Goal: Task Accomplishment & Management: Manage account settings

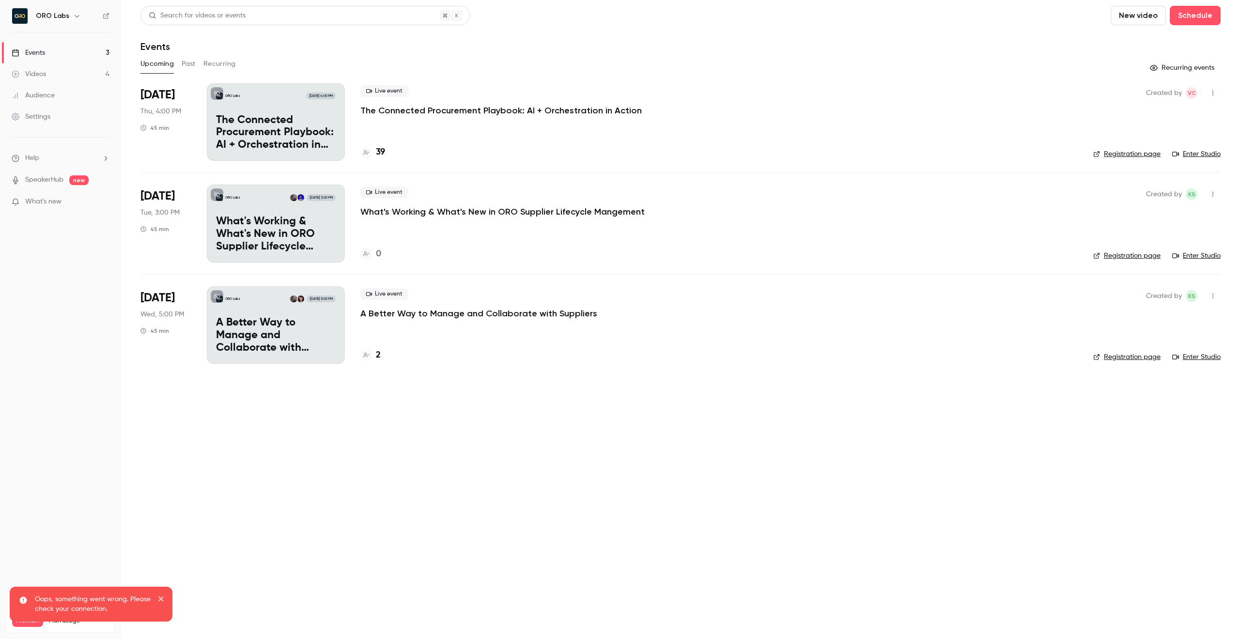
click at [459, 111] on p "The Connected Procurement Playbook: AI + Orchestration in Action" at bounding box center [500, 111] width 281 height 12
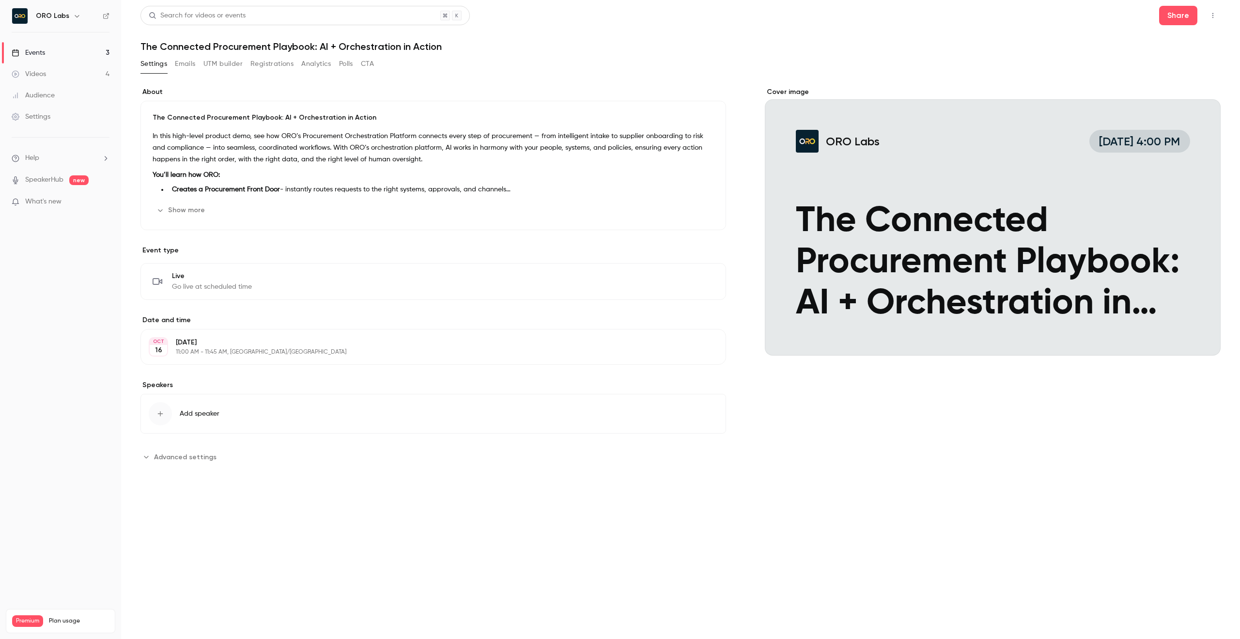
click at [178, 210] on button "Show more" at bounding box center [182, 209] width 58 height 15
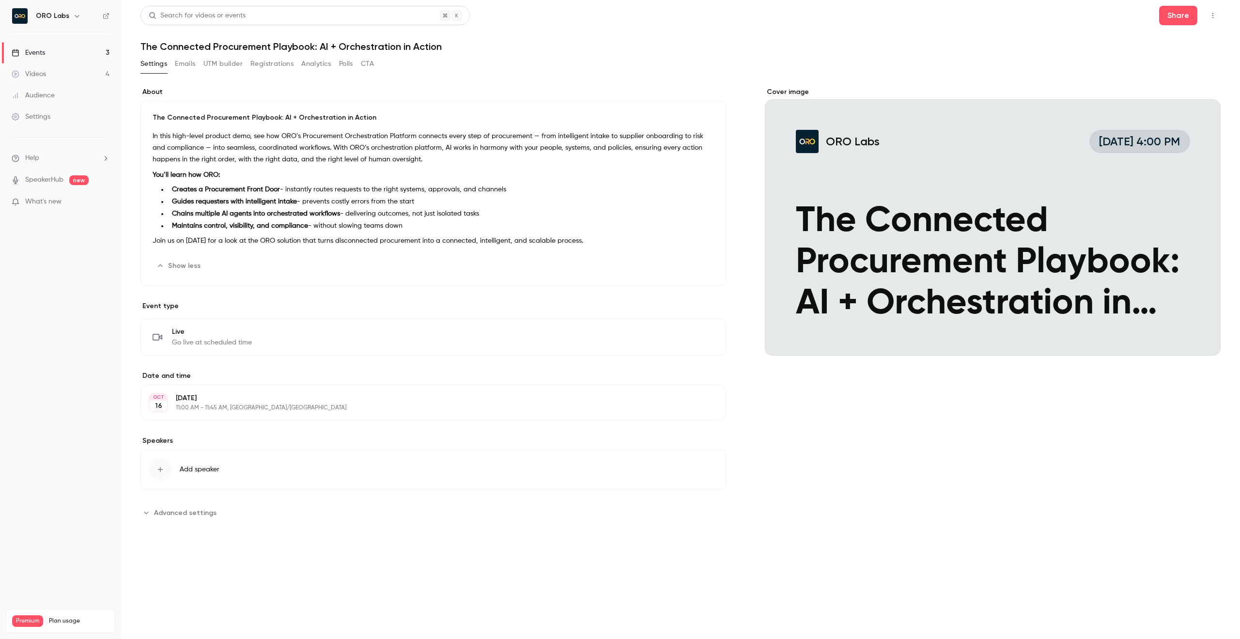
click at [278, 64] on button "Registrations" at bounding box center [271, 63] width 43 height 15
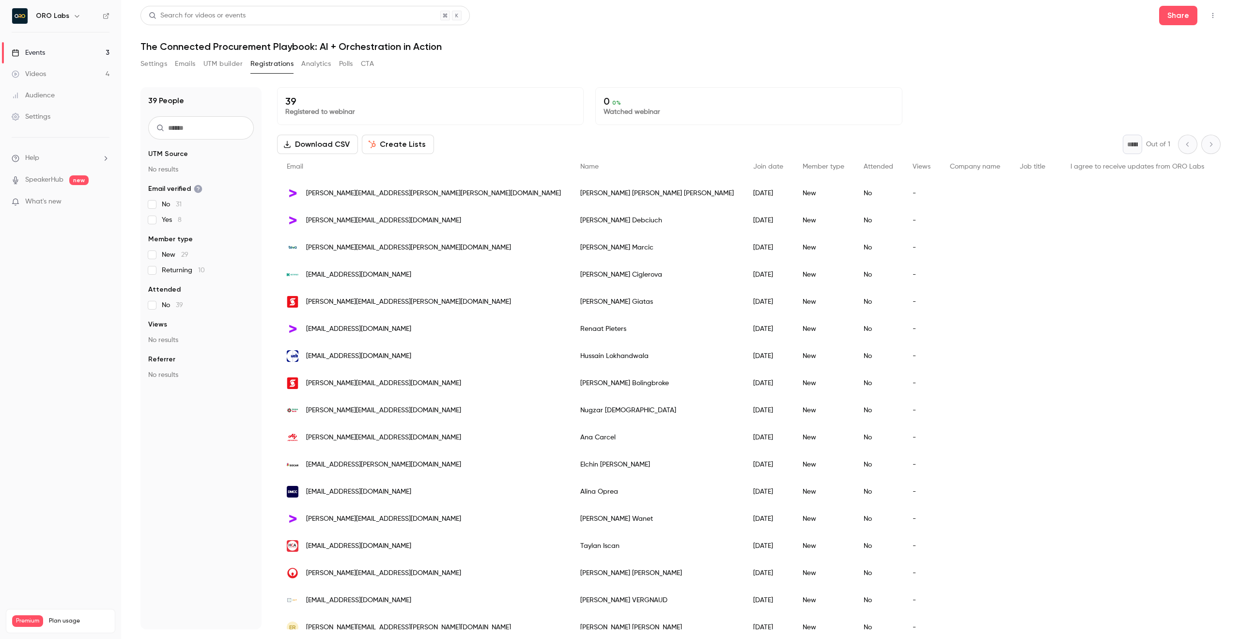
click at [221, 60] on button "UTM builder" at bounding box center [222, 63] width 39 height 15
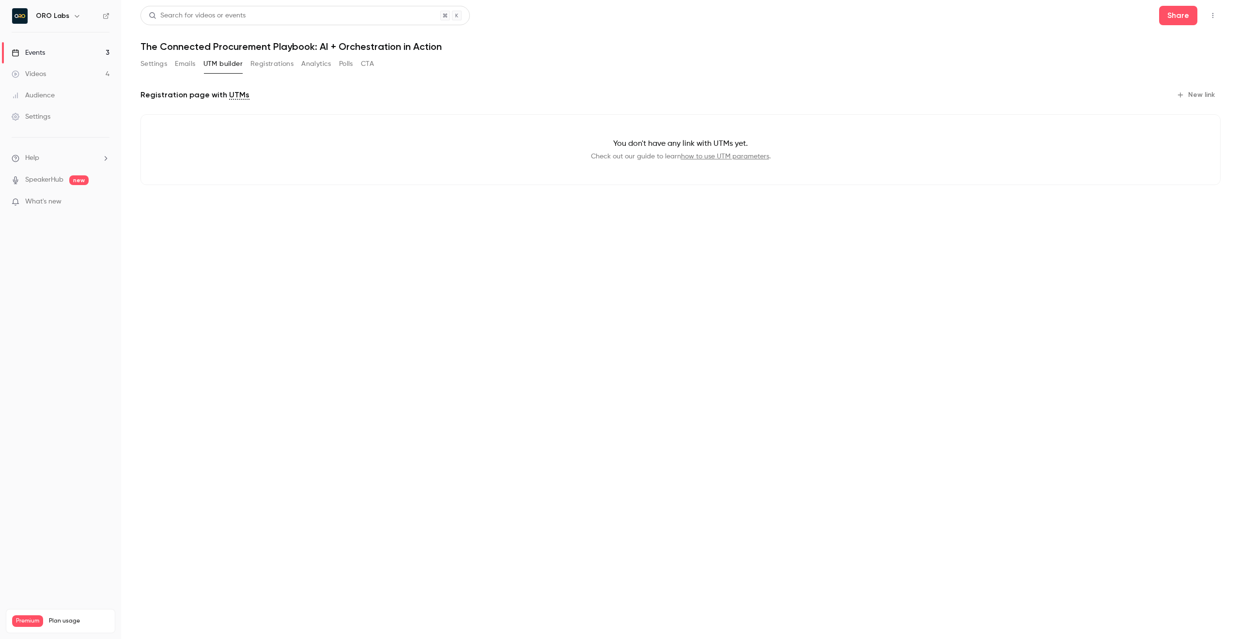
click at [317, 64] on button "Analytics" at bounding box center [316, 63] width 30 height 15
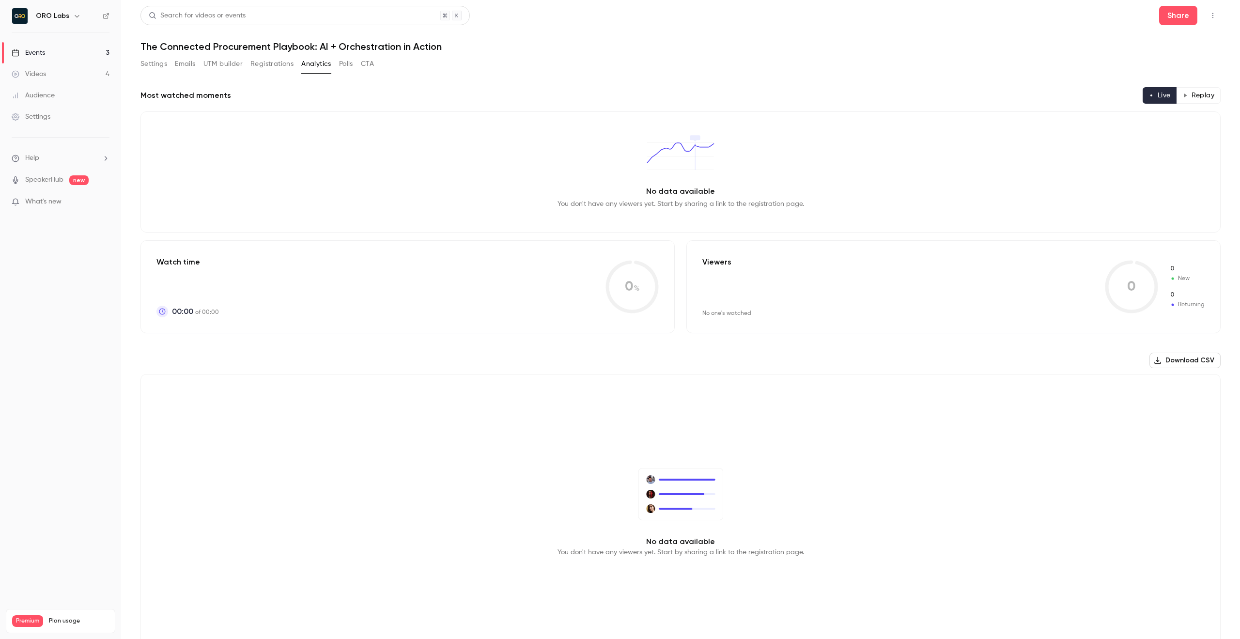
click at [212, 63] on button "UTM builder" at bounding box center [222, 63] width 39 height 15
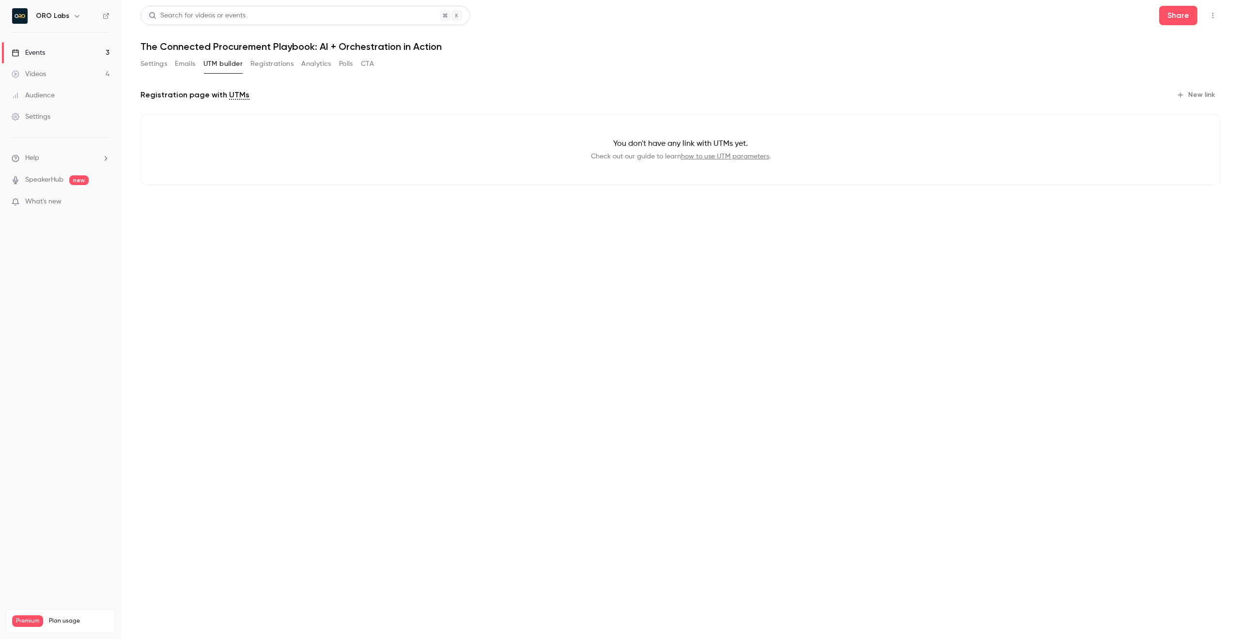
click at [179, 63] on button "Emails" at bounding box center [185, 63] width 20 height 15
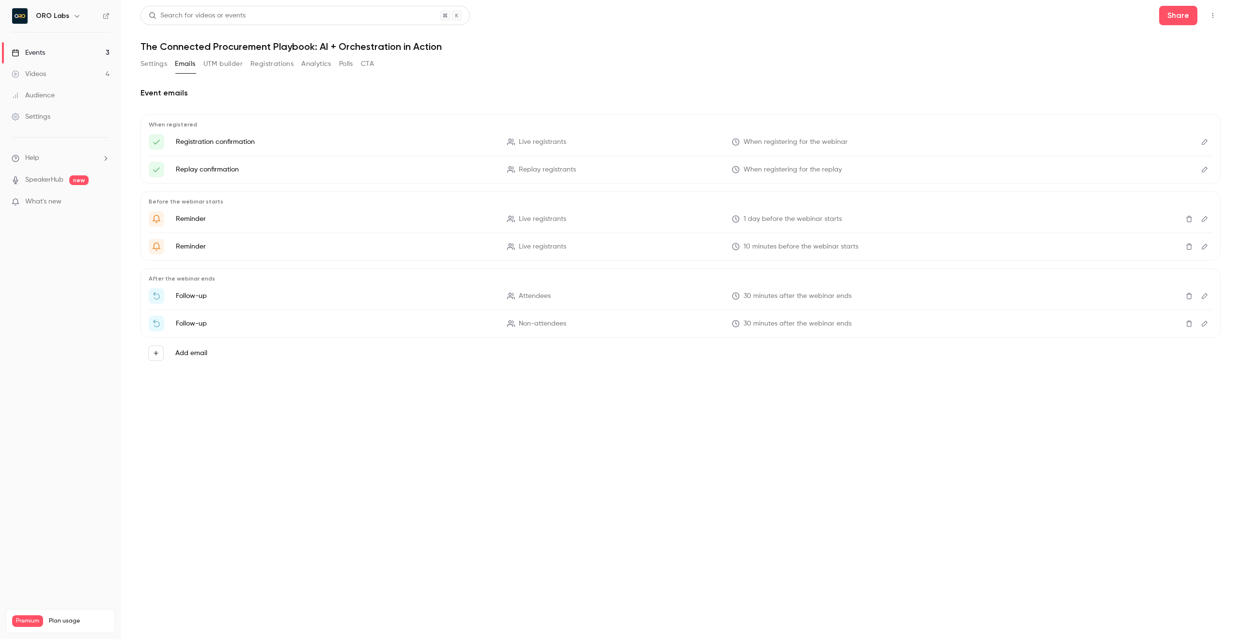
click at [220, 65] on button "UTM builder" at bounding box center [222, 63] width 39 height 15
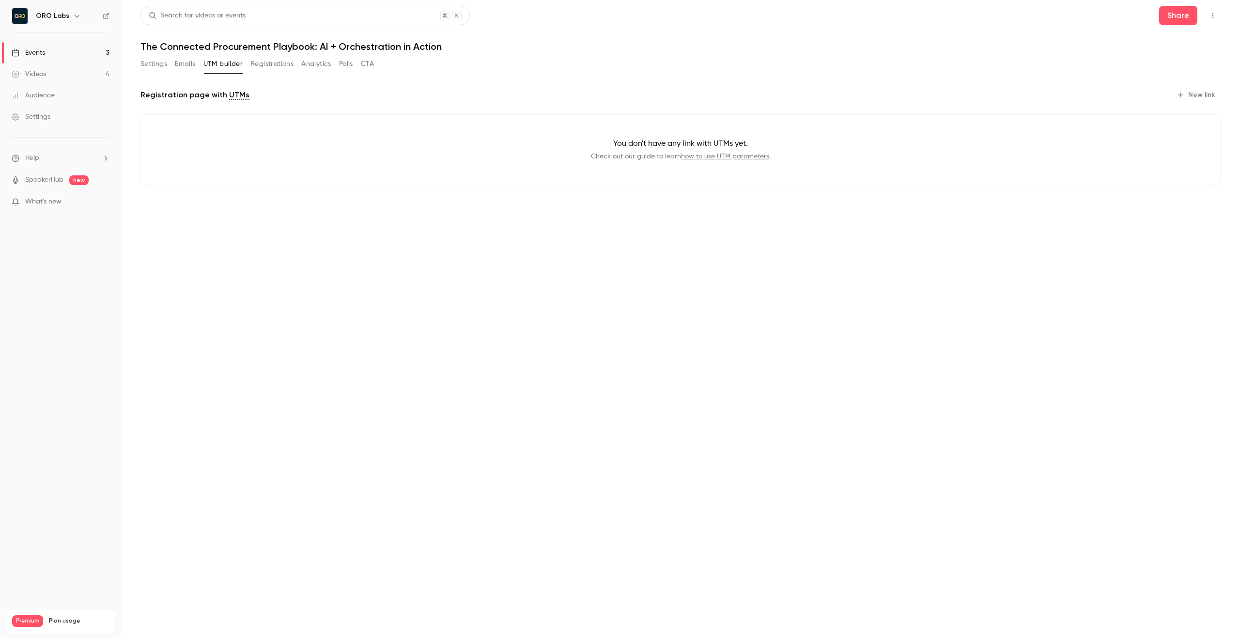
click at [163, 62] on button "Settings" at bounding box center [153, 63] width 27 height 15
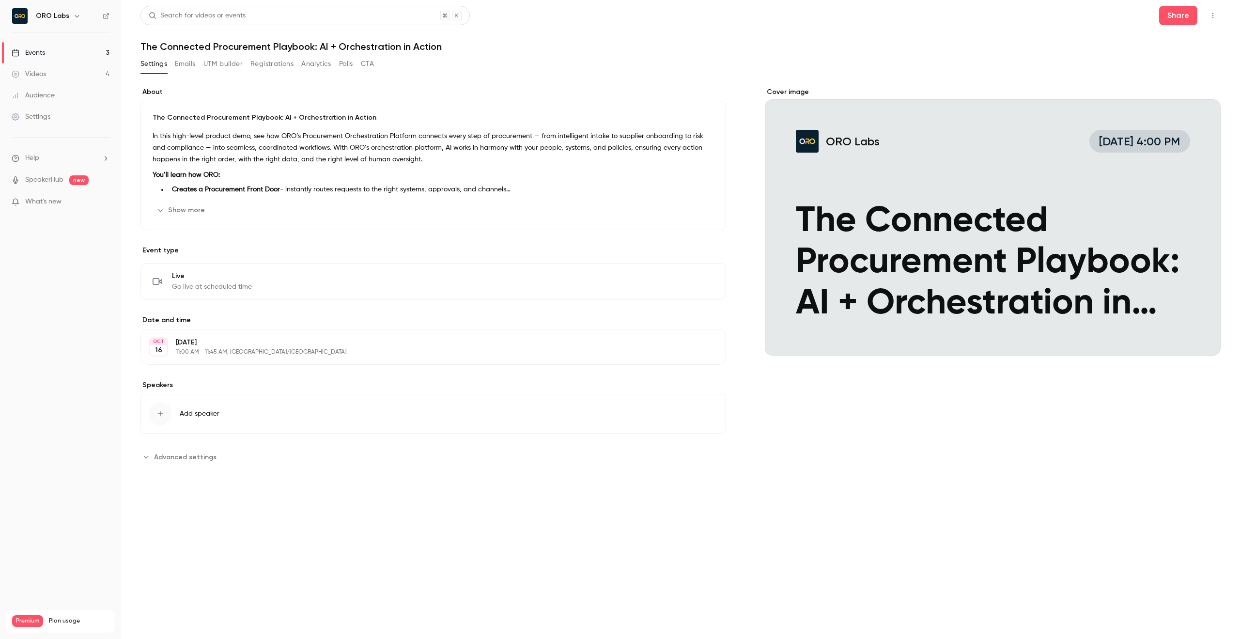
click at [194, 210] on button "Show more" at bounding box center [182, 209] width 58 height 15
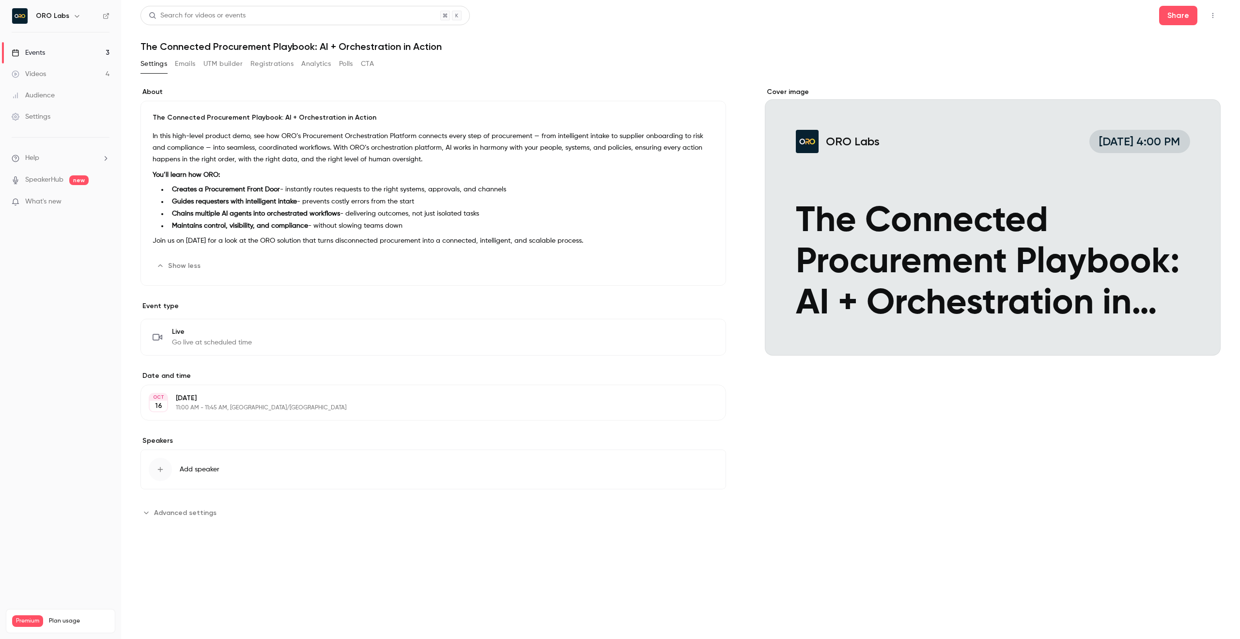
drag, startPoint x: 606, startPoint y: 242, endPoint x: 145, endPoint y: 120, distance: 476.4
click at [145, 120] on div "The Connected Procurement Playbook: AI + Orchestration in Action In this high-l…" at bounding box center [432, 193] width 585 height 185
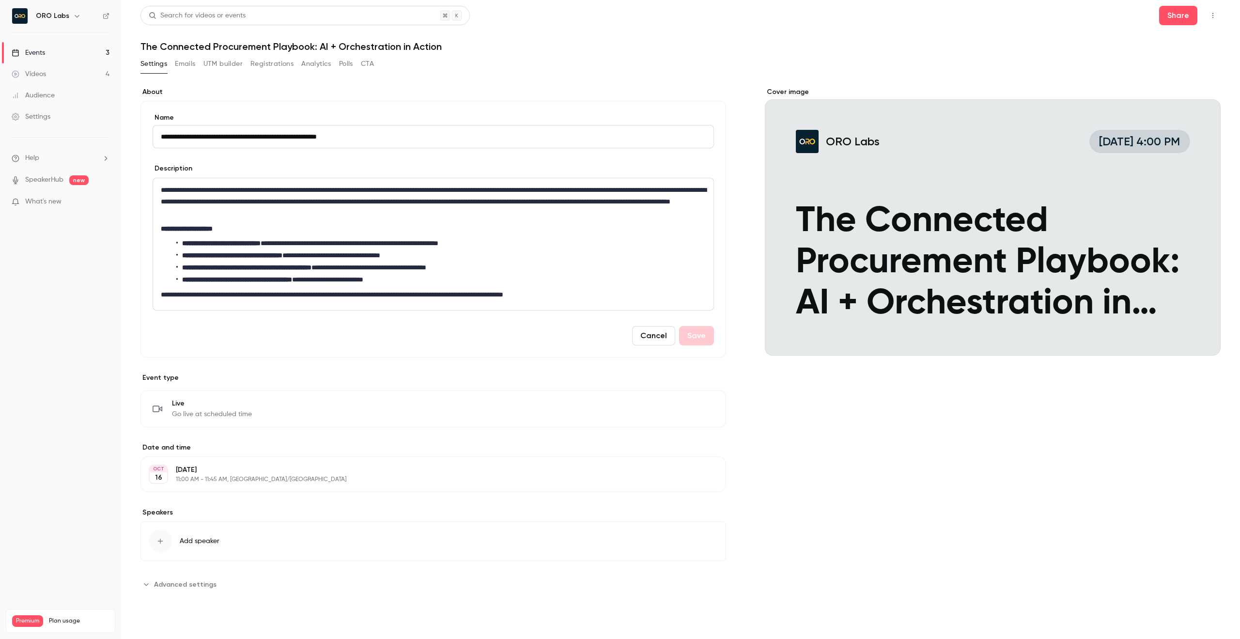
click at [656, 332] on button "Cancel" at bounding box center [653, 335] width 43 height 19
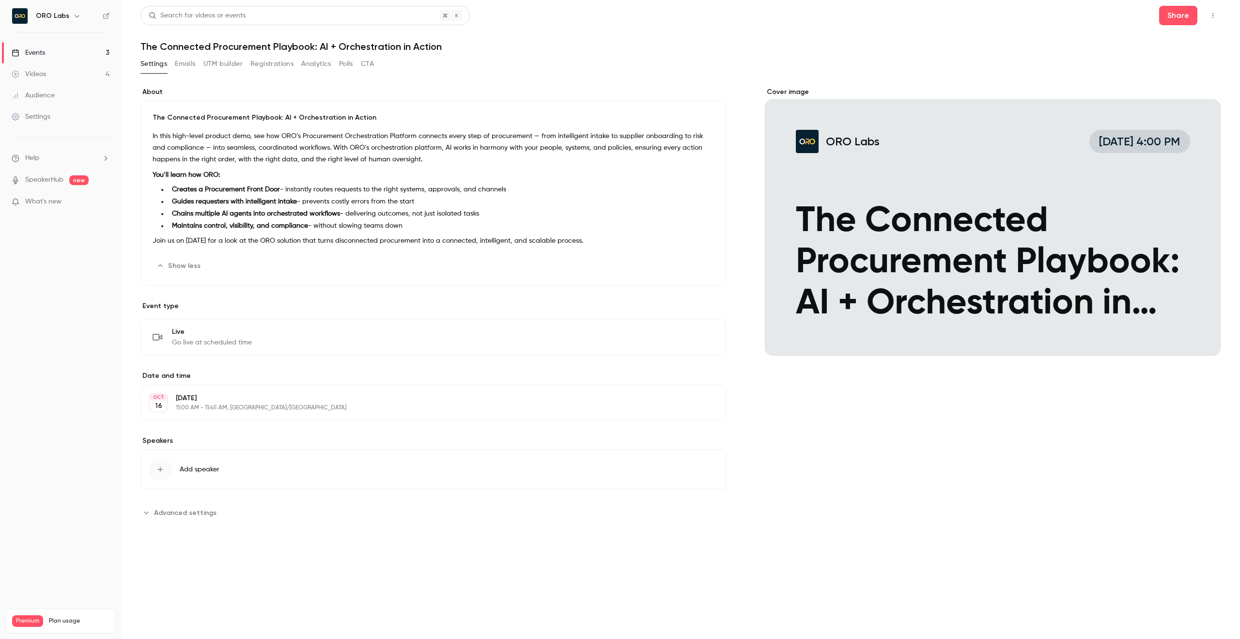
drag, startPoint x: 611, startPoint y: 243, endPoint x: 148, endPoint y: 115, distance: 480.7
click at [148, 115] on div "The Connected Procurement Playbook: AI + Orchestration in Action In this high-l…" at bounding box center [432, 193] width 585 height 185
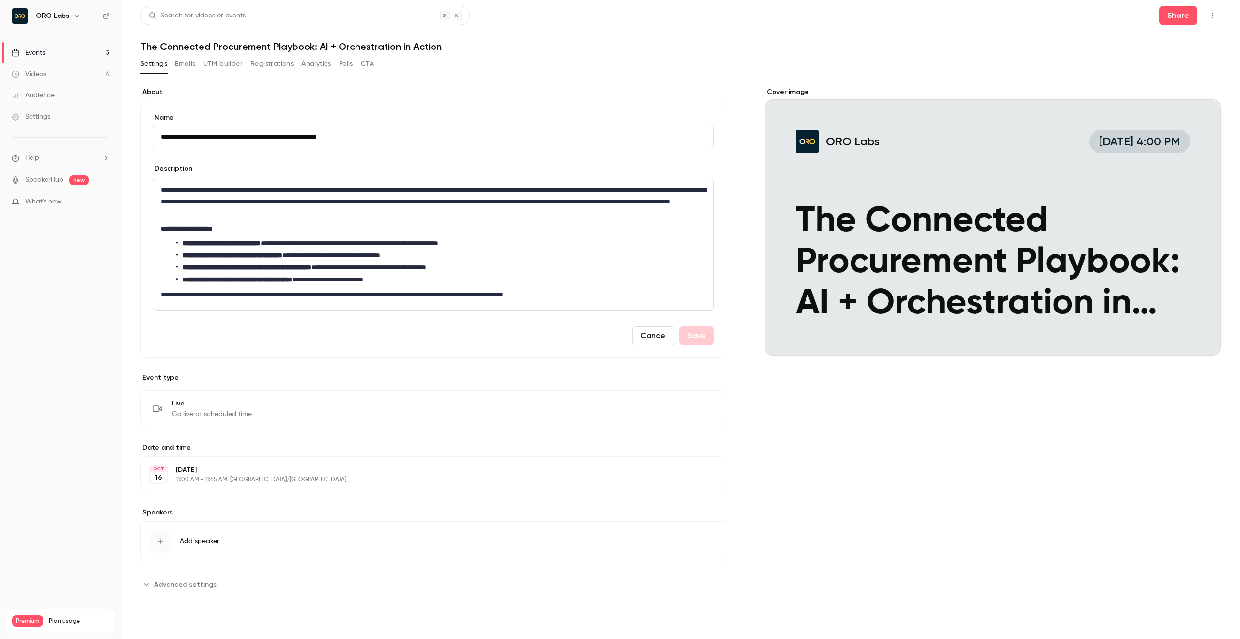
click at [340, 262] on li "**********" at bounding box center [440, 267] width 529 height 10
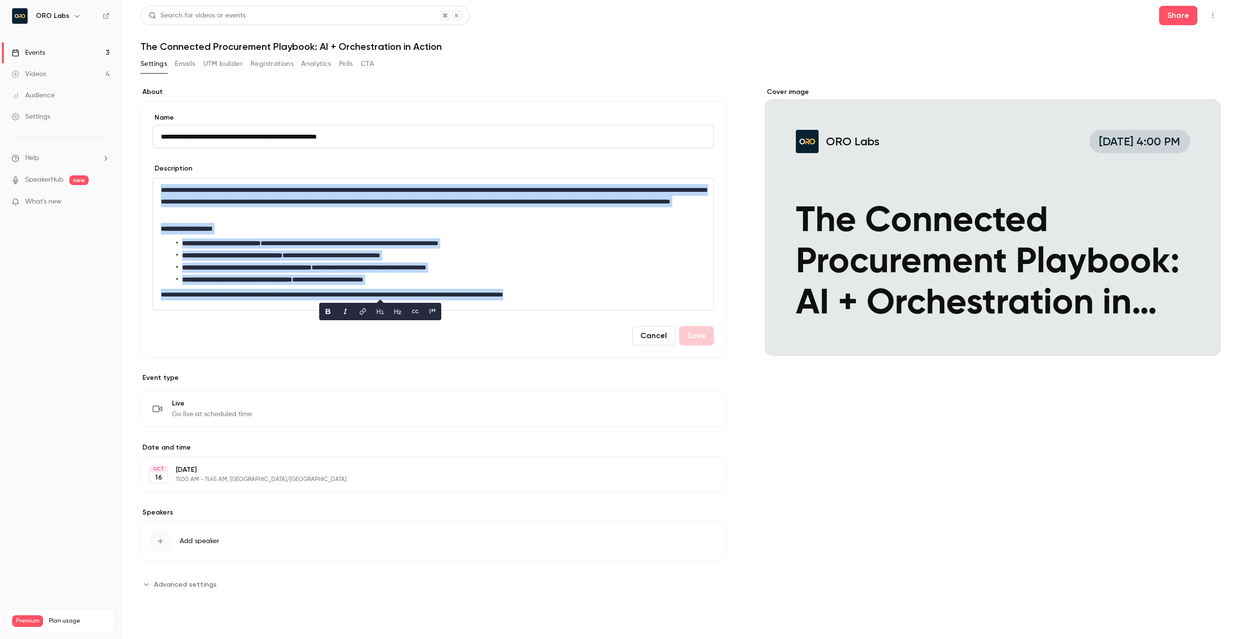
copy div "**********"
click at [651, 331] on button "Cancel" at bounding box center [653, 335] width 43 height 19
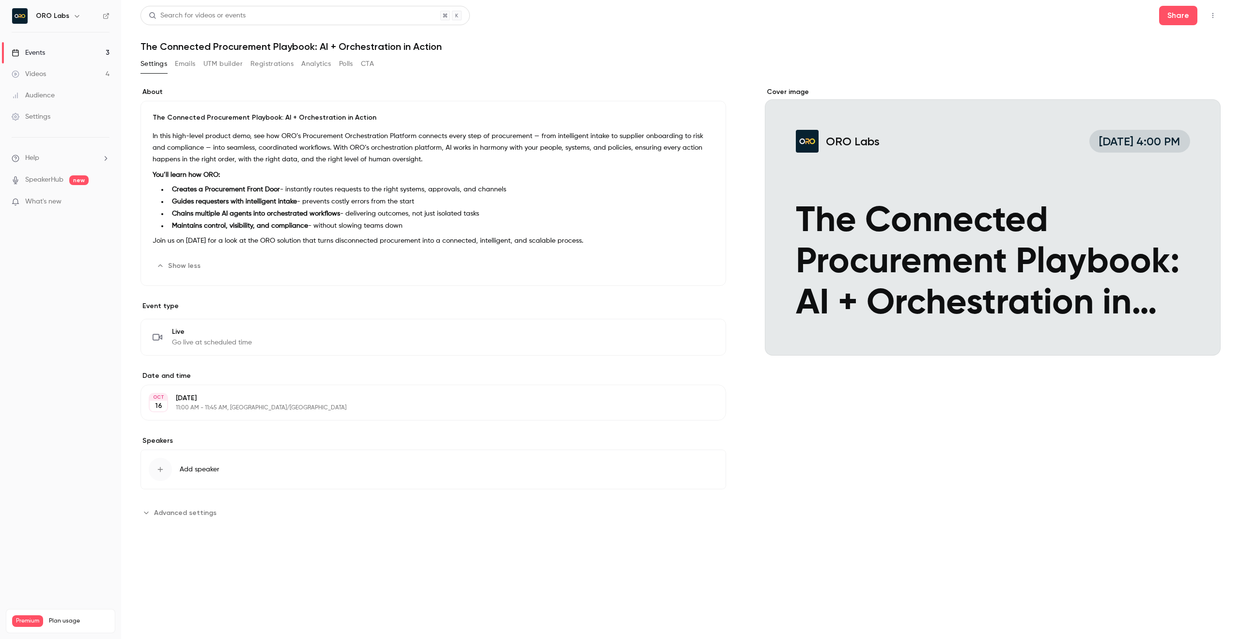
click at [215, 62] on button "UTM builder" at bounding box center [222, 63] width 39 height 15
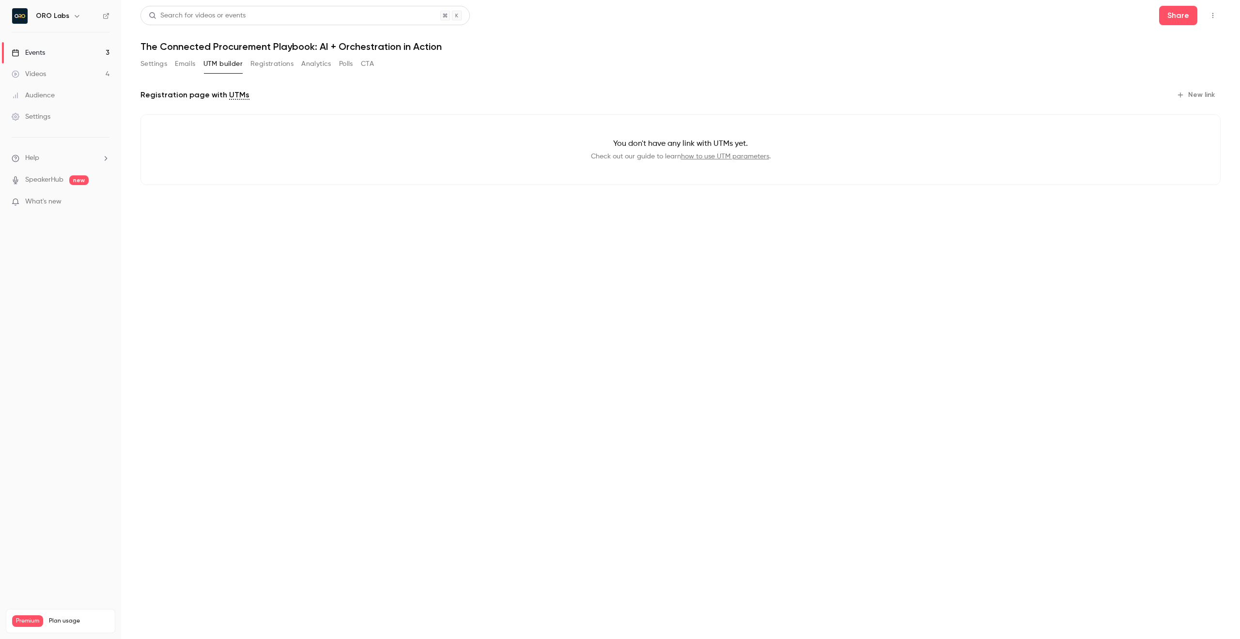
click at [369, 108] on div "Registration page with UTMs New link You don't have any link with UTMs yet. Che…" at bounding box center [680, 143] width 1080 height 113
click at [312, 61] on button "Analytics" at bounding box center [316, 63] width 30 height 15
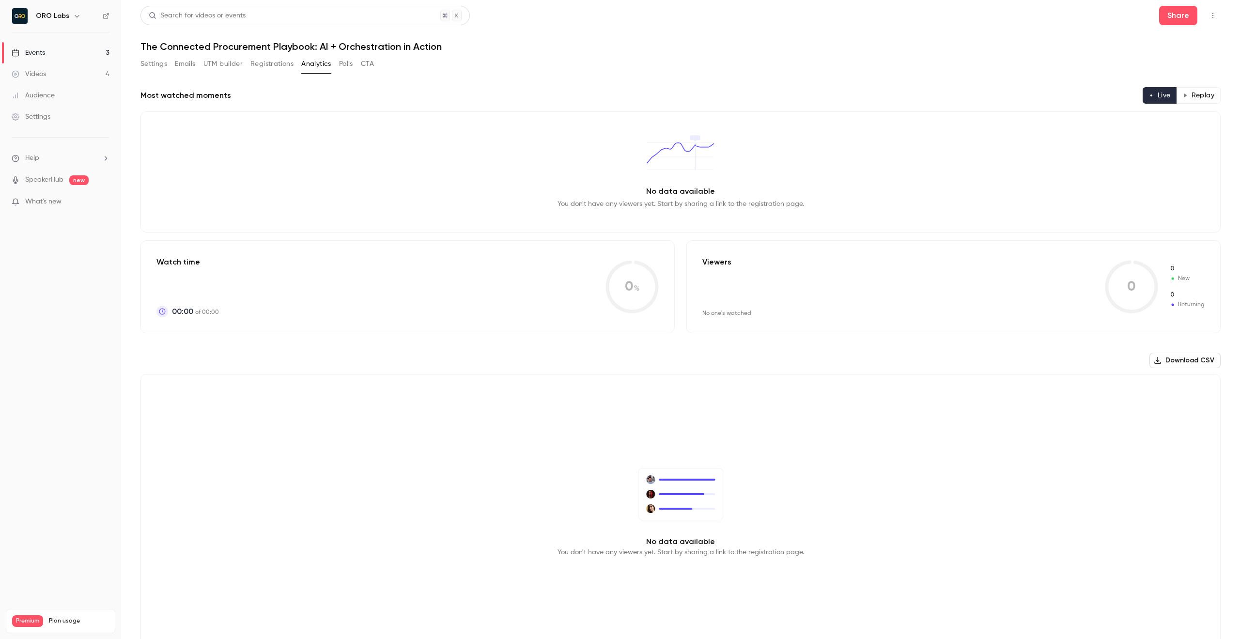
click at [277, 64] on button "Registrations" at bounding box center [271, 63] width 43 height 15
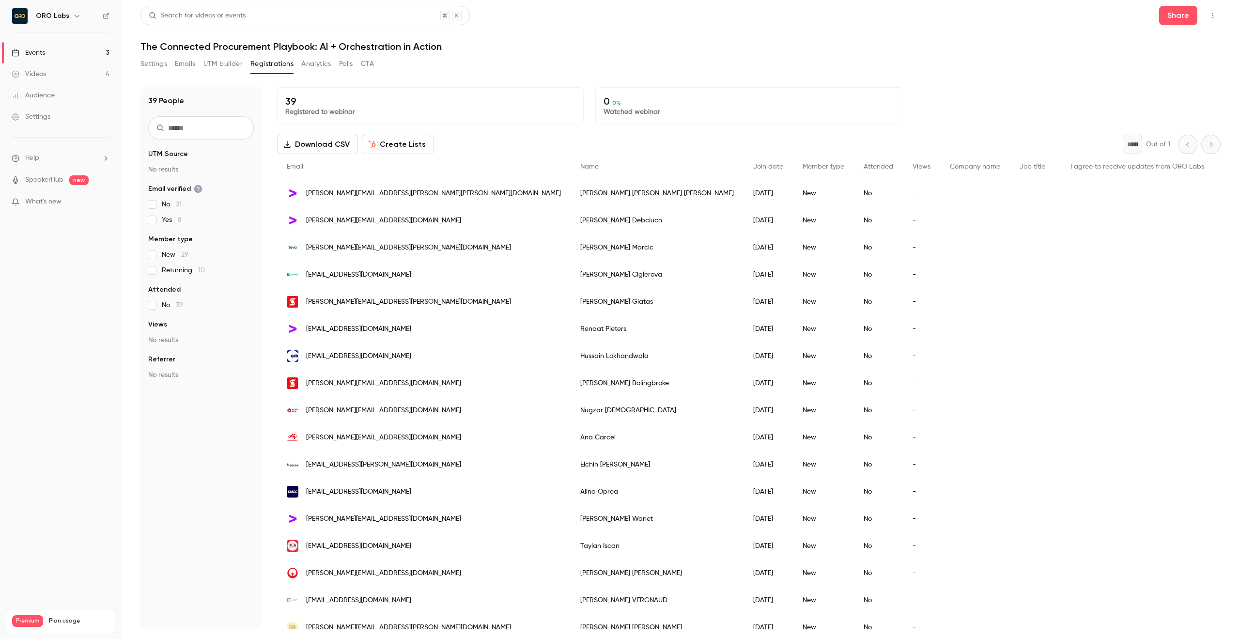
click at [215, 62] on button "UTM builder" at bounding box center [222, 63] width 39 height 15
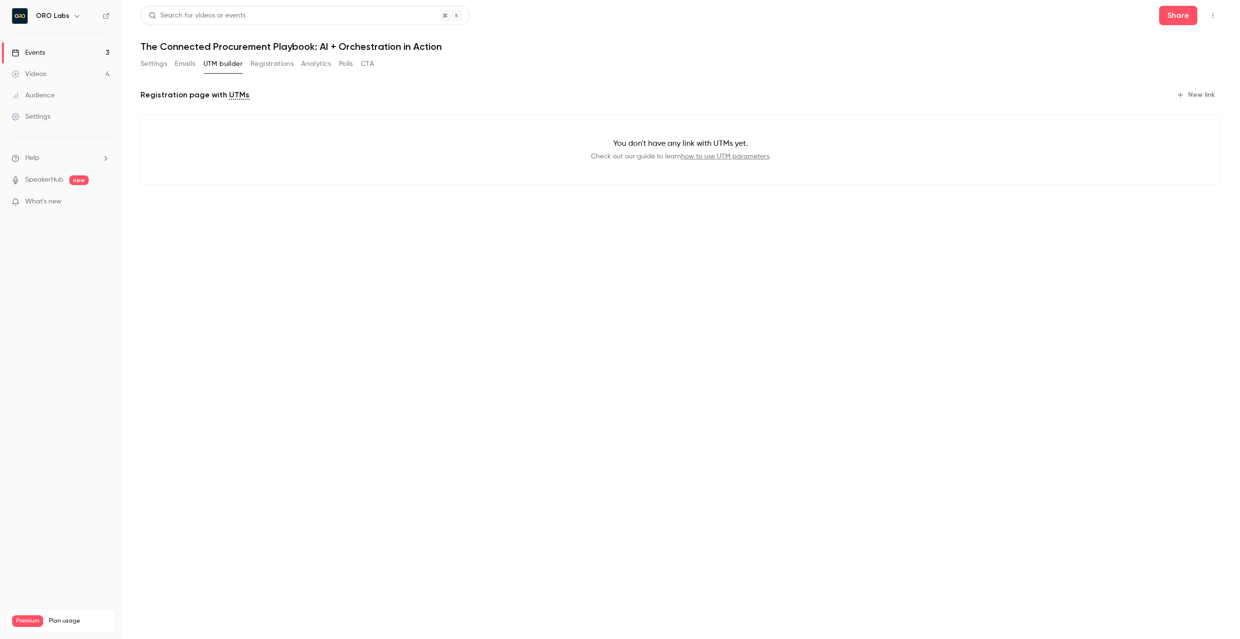
click at [157, 65] on button "Settings" at bounding box center [153, 63] width 27 height 15
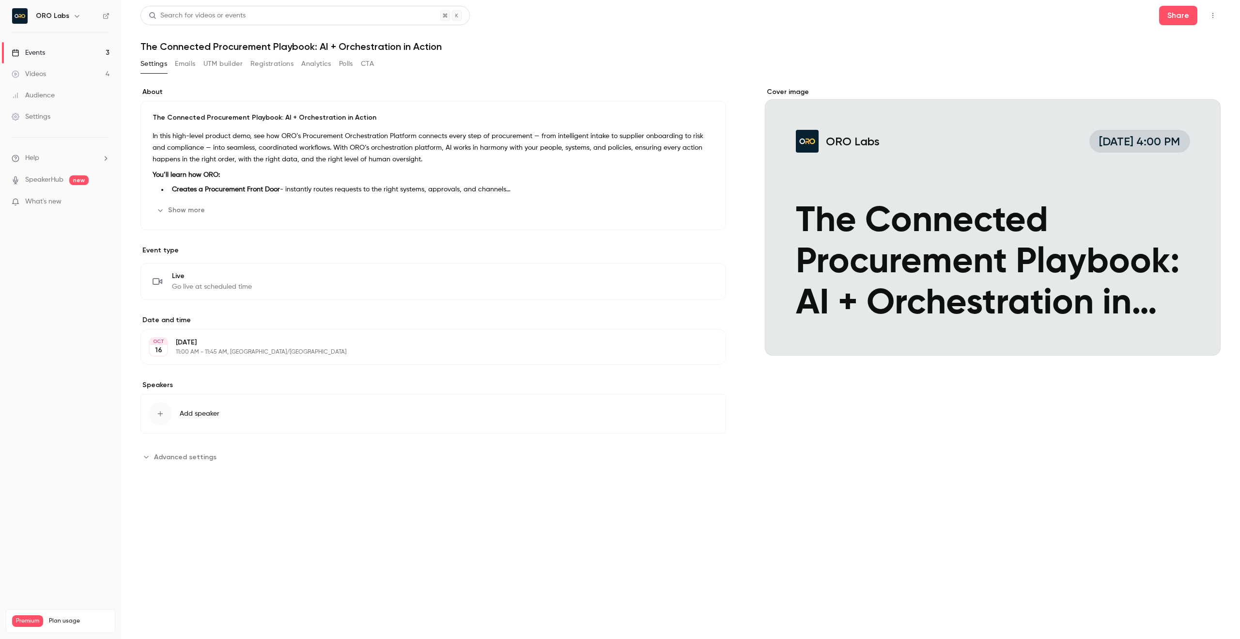
click at [184, 66] on button "Emails" at bounding box center [185, 63] width 20 height 15
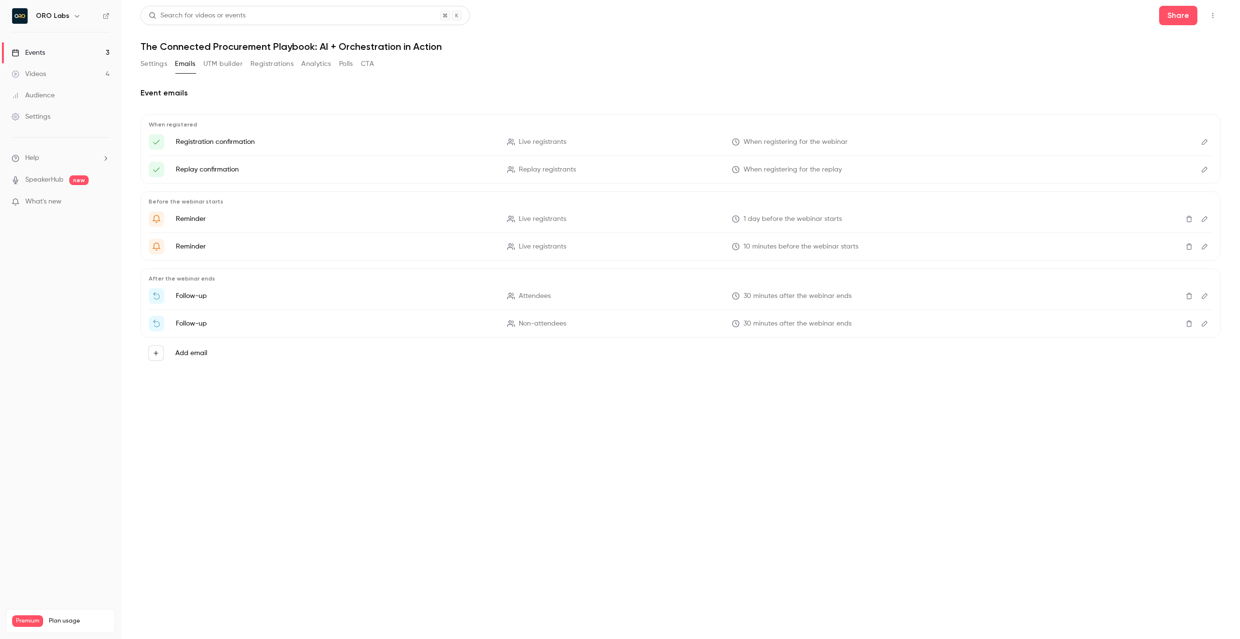
click at [143, 67] on button "Settings" at bounding box center [153, 63] width 27 height 15
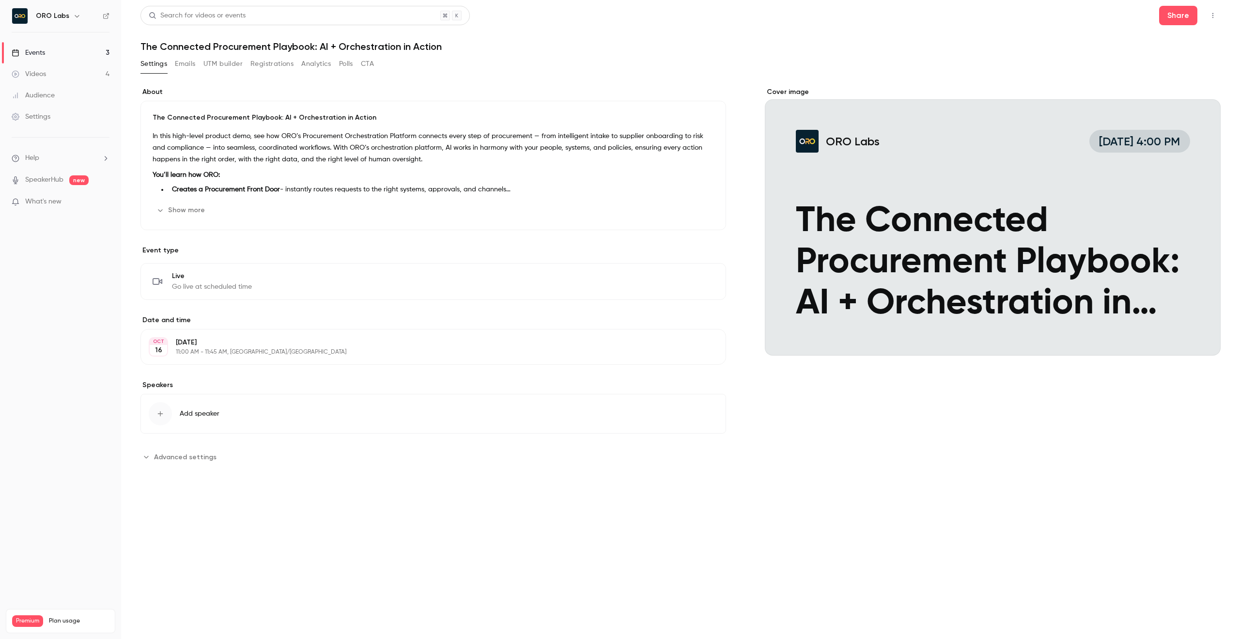
click at [220, 65] on button "UTM builder" at bounding box center [222, 63] width 39 height 15
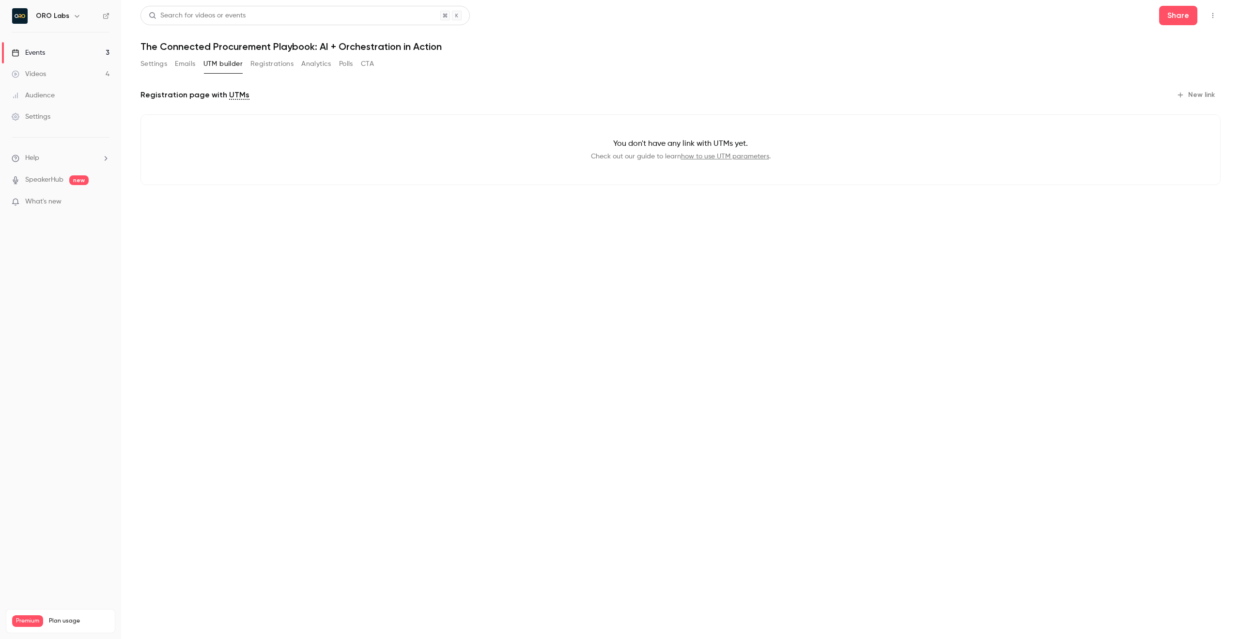
click at [265, 66] on button "Registrations" at bounding box center [271, 63] width 43 height 15
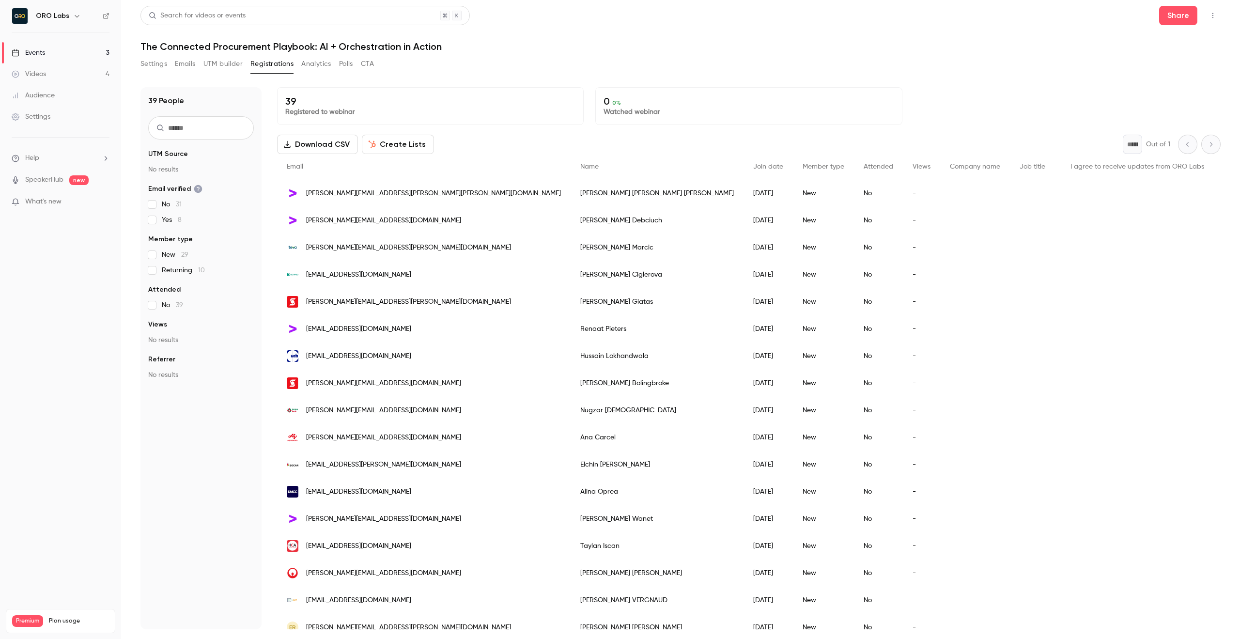
click at [329, 65] on button "Analytics" at bounding box center [316, 63] width 30 height 15
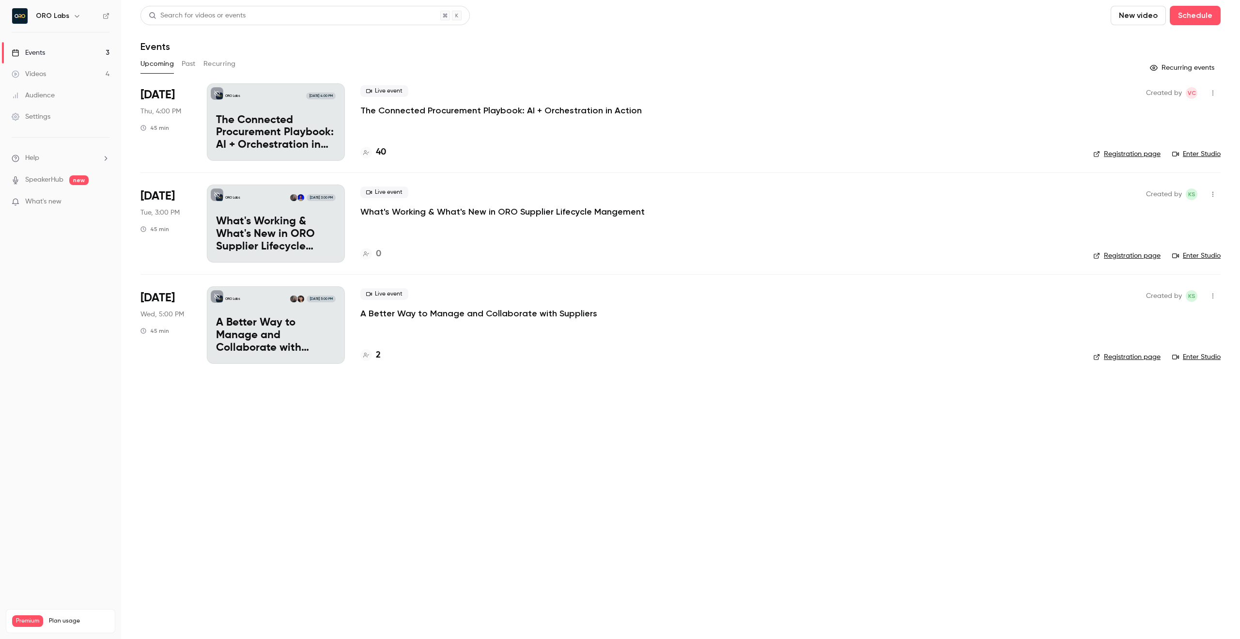
click at [1123, 153] on link "Registration page" at bounding box center [1126, 154] width 67 height 10
click at [1115, 254] on link "Registration page" at bounding box center [1126, 256] width 67 height 10
click at [1140, 151] on link "Registration page" at bounding box center [1126, 154] width 67 height 10
